Goal: Book appointment/travel/reservation

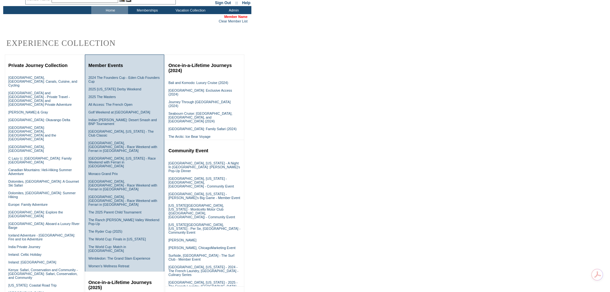
scroll to position [192, 0]
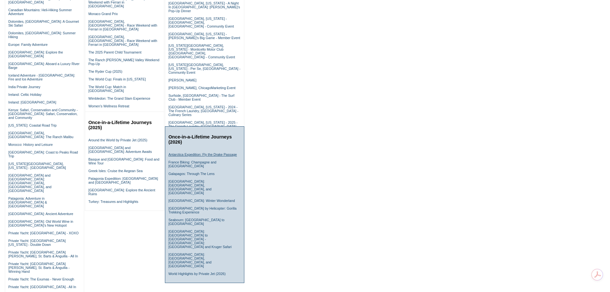
click at [181, 156] on link "Antarctica Expedition: Fly the Drake Passage" at bounding box center [202, 154] width 69 height 4
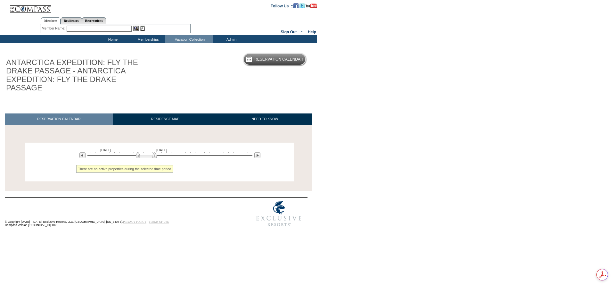
click at [110, 29] on input "text" at bounding box center [99, 29] width 65 height 6
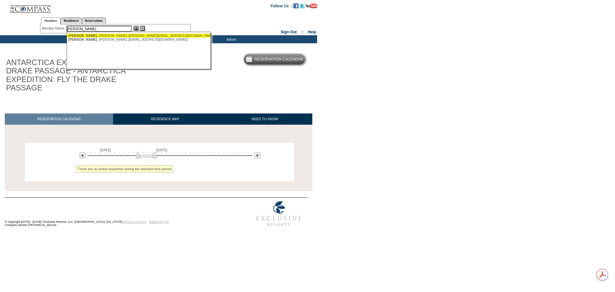
click at [115, 34] on div "[PERSON_NAME] ([EMAIL_ADDRESS][DOMAIN_NAME])" at bounding box center [139, 36] width 141 height 4
type input "[PERSON_NAME] ([EMAIL_ADDRESS][DOMAIN_NAME])"
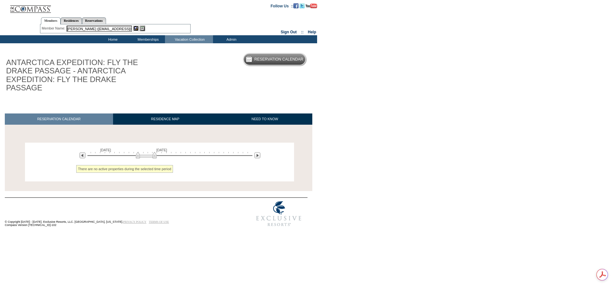
click at [134, 27] on img at bounding box center [135, 28] width 5 height 5
